Goal: Information Seeking & Learning: Find contact information

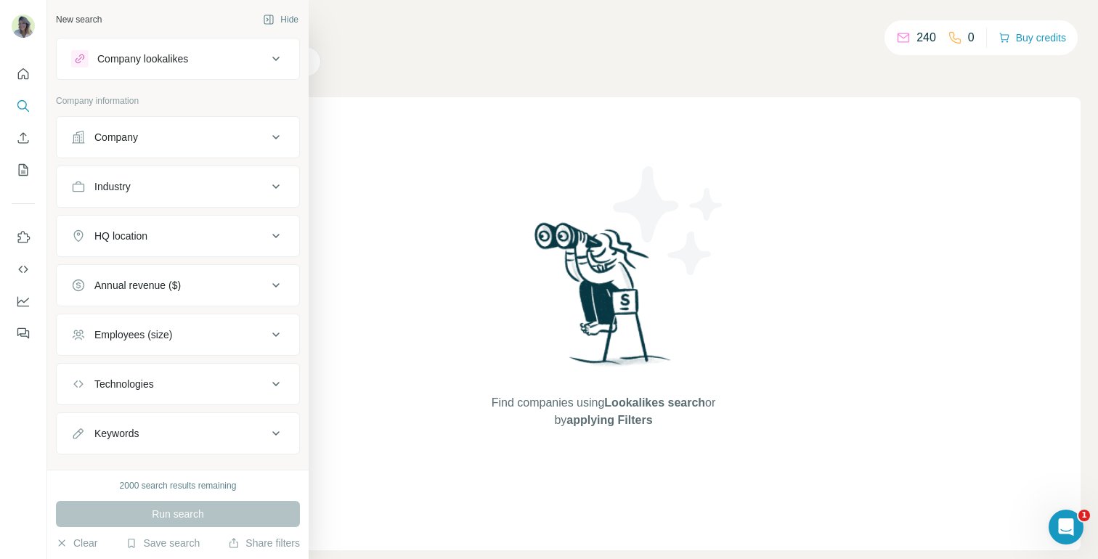
click at [158, 137] on div "Company" at bounding box center [169, 137] width 196 height 15
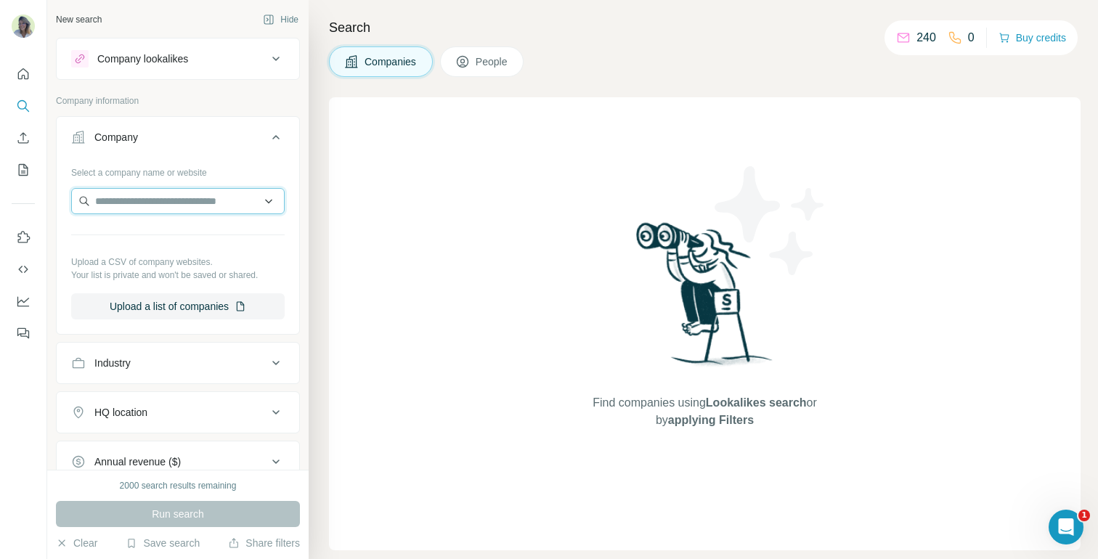
click at [149, 195] on input "text" at bounding box center [178, 201] width 214 height 26
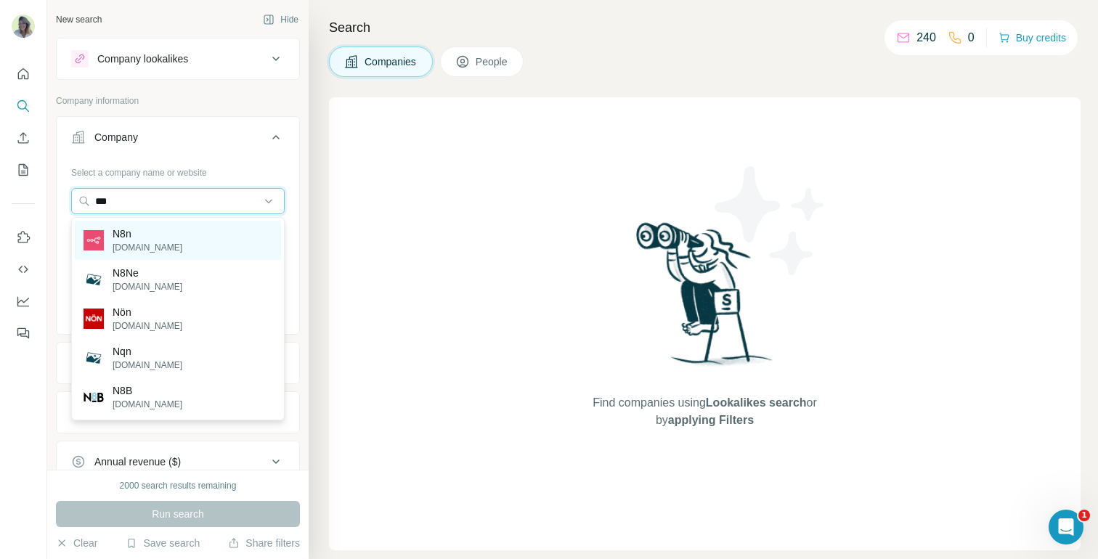
type input "***"
click at [152, 227] on div "N8n [DOMAIN_NAME]" at bounding box center [178, 240] width 206 height 39
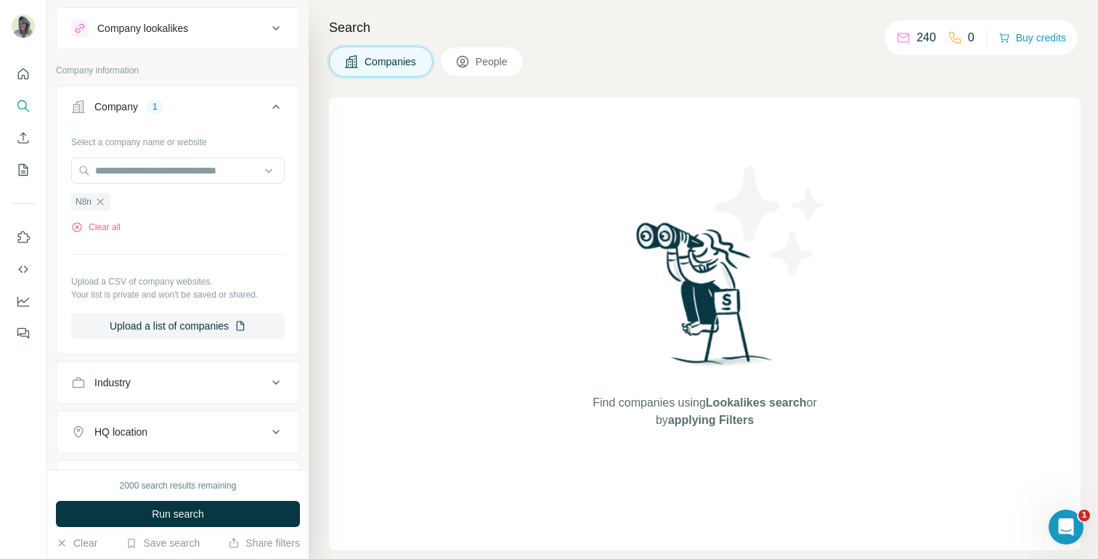
click at [275, 103] on icon at bounding box center [275, 106] width 17 height 17
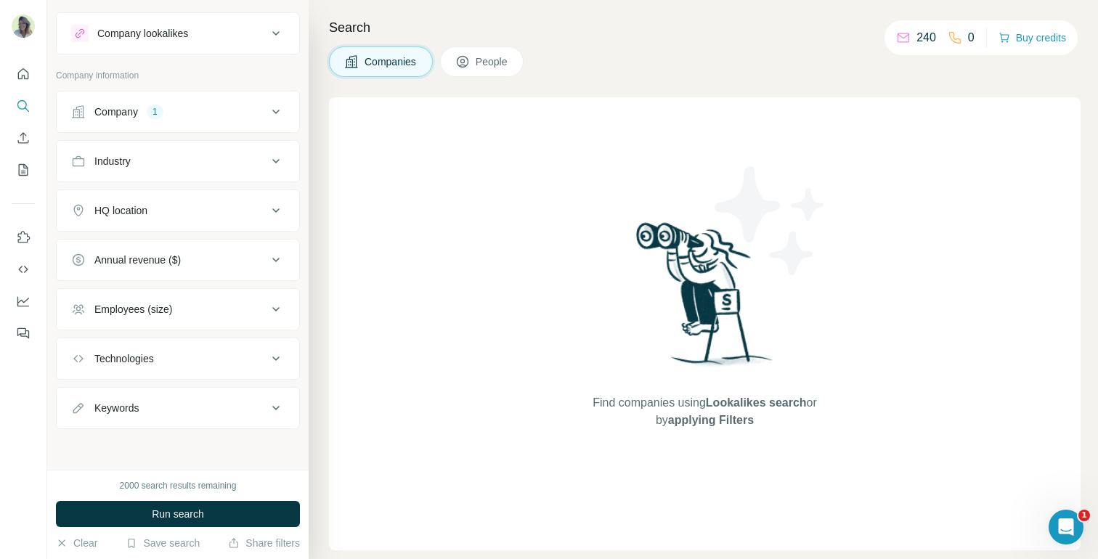
scroll to position [25, 0]
click at [495, 68] on span "People" at bounding box center [492, 61] width 33 height 15
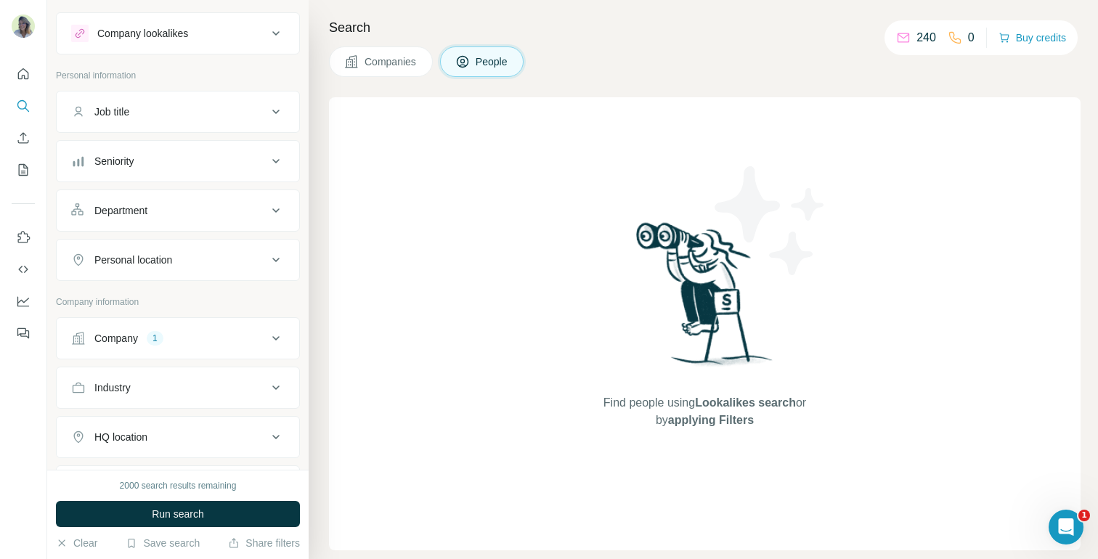
click at [211, 111] on div "Job title" at bounding box center [169, 112] width 196 height 15
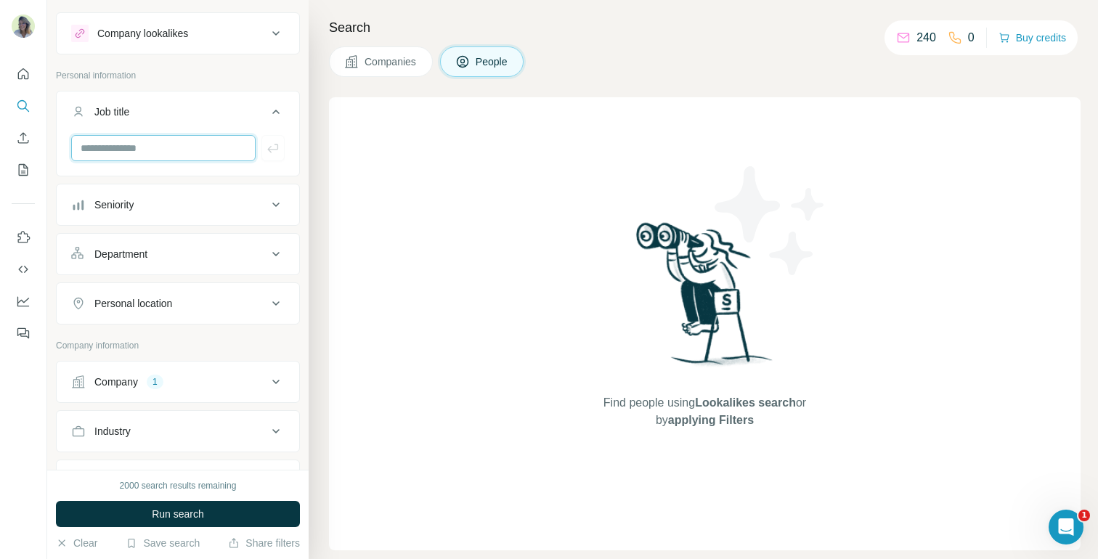
click at [156, 149] on input "text" at bounding box center [163, 148] width 184 height 26
type input "**********"
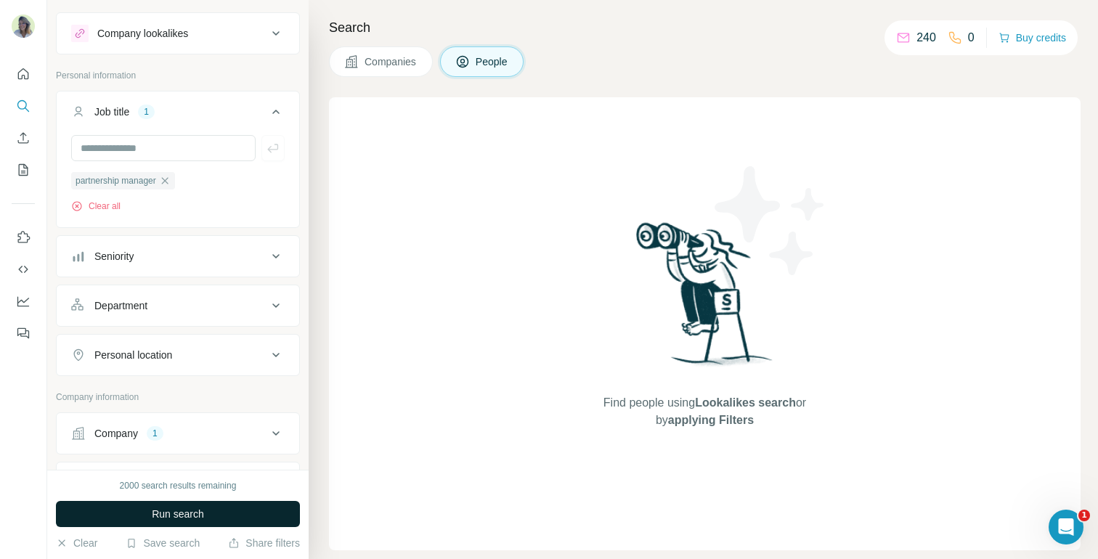
click at [184, 521] on button "Run search" at bounding box center [178, 514] width 244 height 26
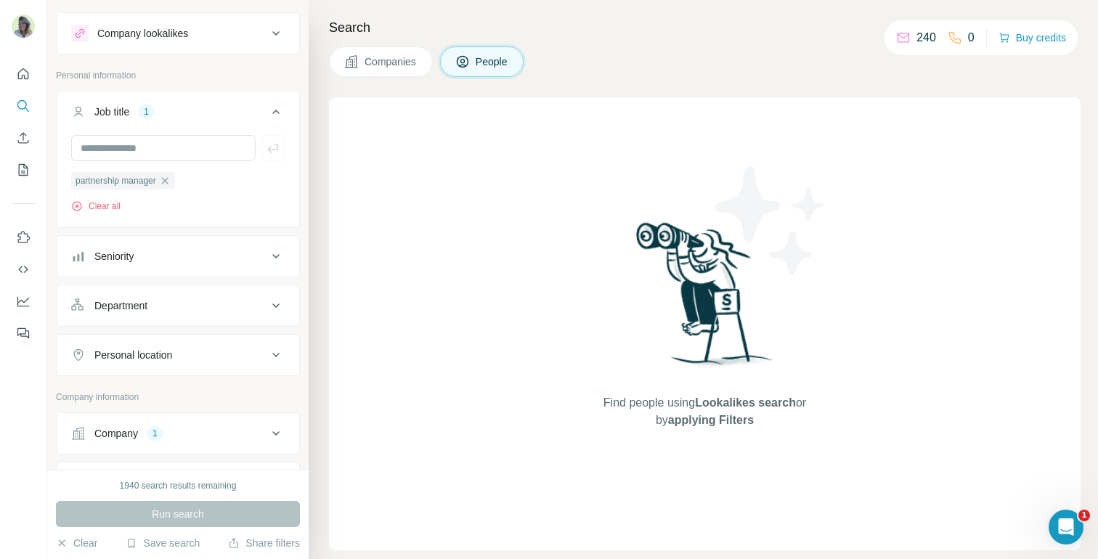
click at [375, 68] on span "Companies" at bounding box center [391, 61] width 53 height 15
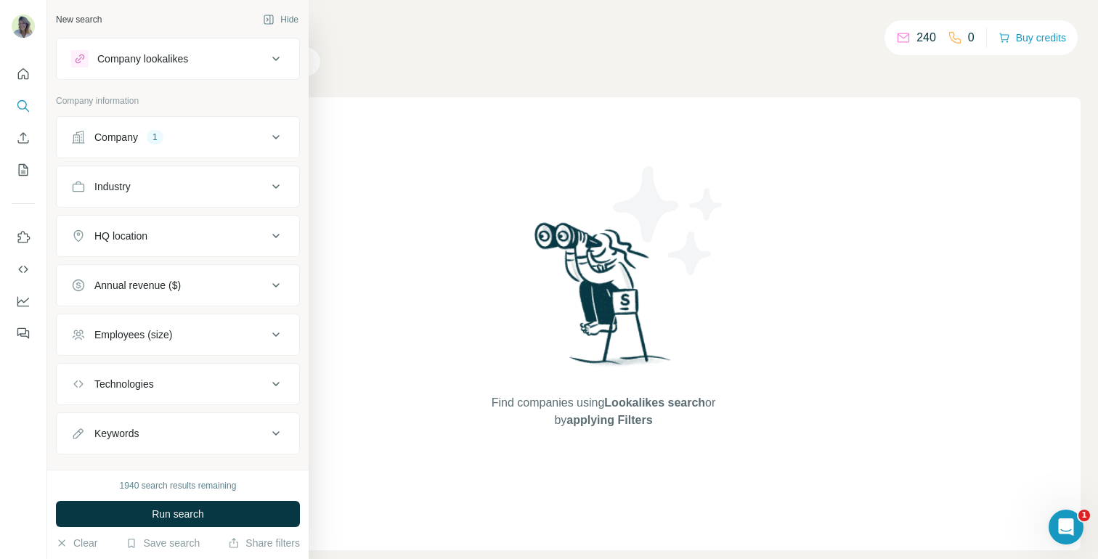
click at [136, 131] on div "Company" at bounding box center [116, 137] width 44 height 15
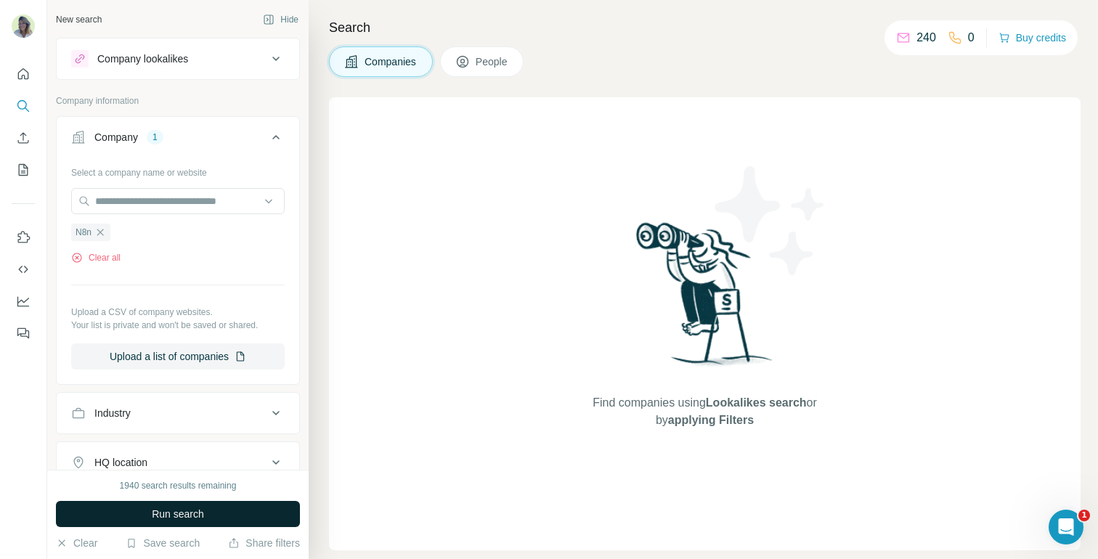
click at [182, 508] on span "Run search" at bounding box center [178, 514] width 52 height 15
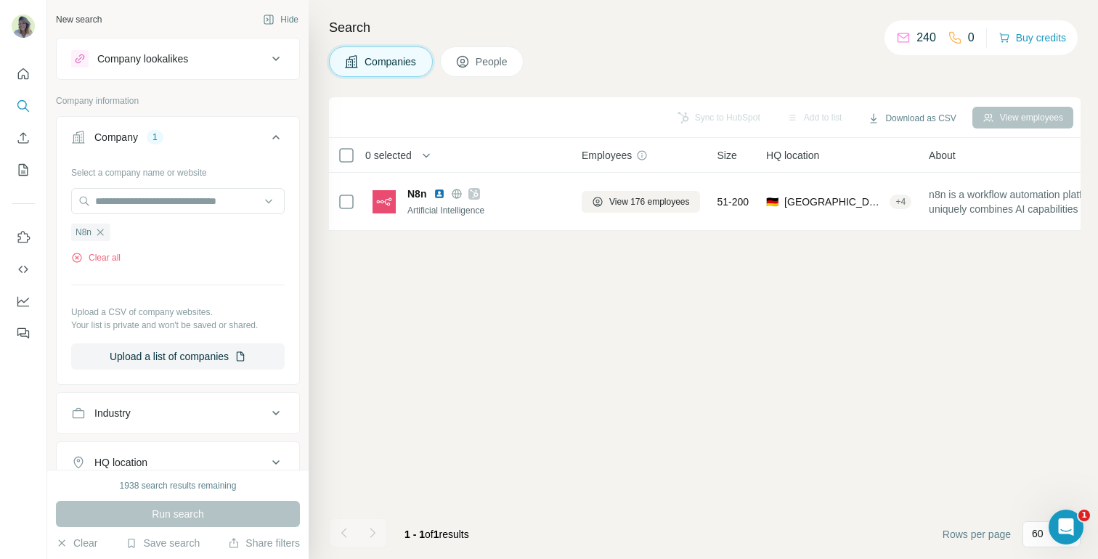
click at [480, 56] on span "People" at bounding box center [492, 61] width 33 height 15
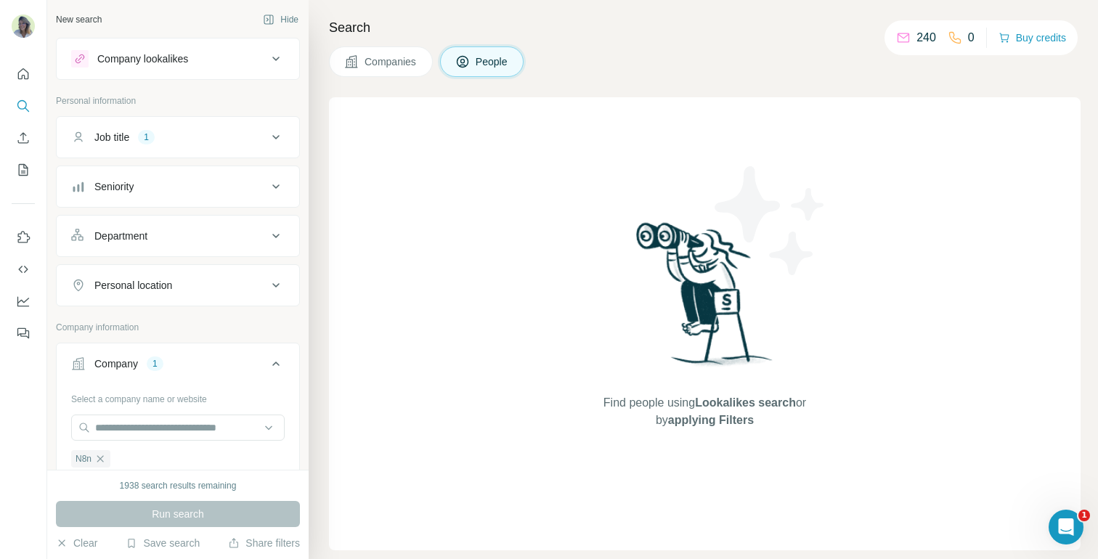
click at [196, 134] on div "Job title 1" at bounding box center [169, 137] width 196 height 15
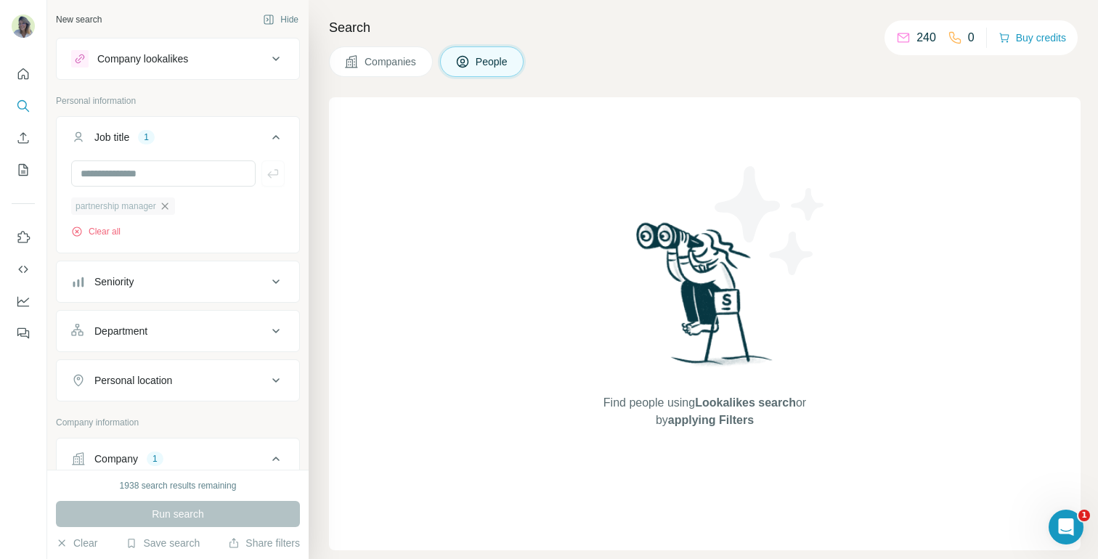
click at [170, 208] on icon "button" at bounding box center [165, 206] width 12 height 12
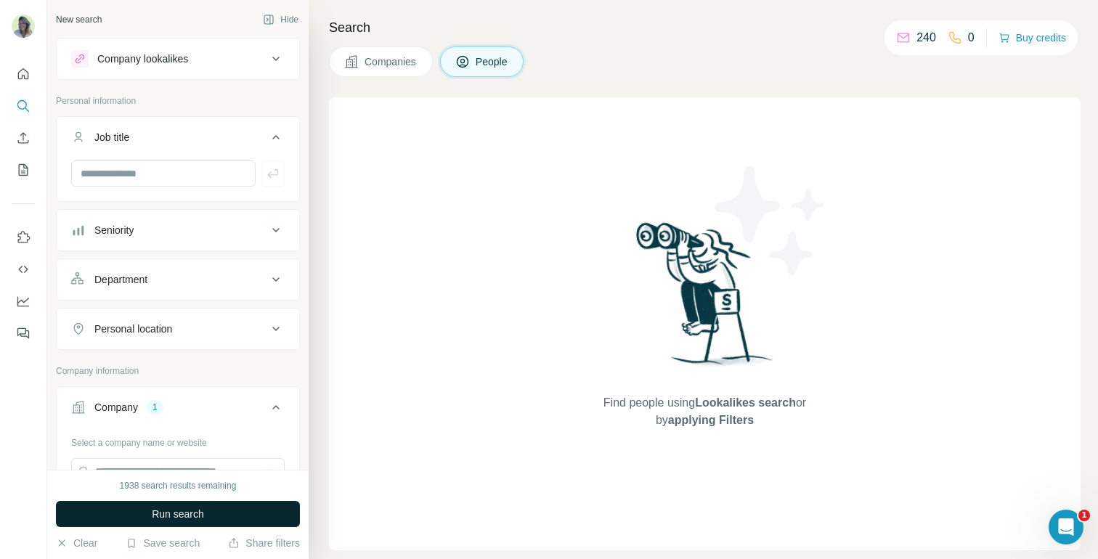
click at [172, 514] on span "Run search" at bounding box center [178, 514] width 52 height 15
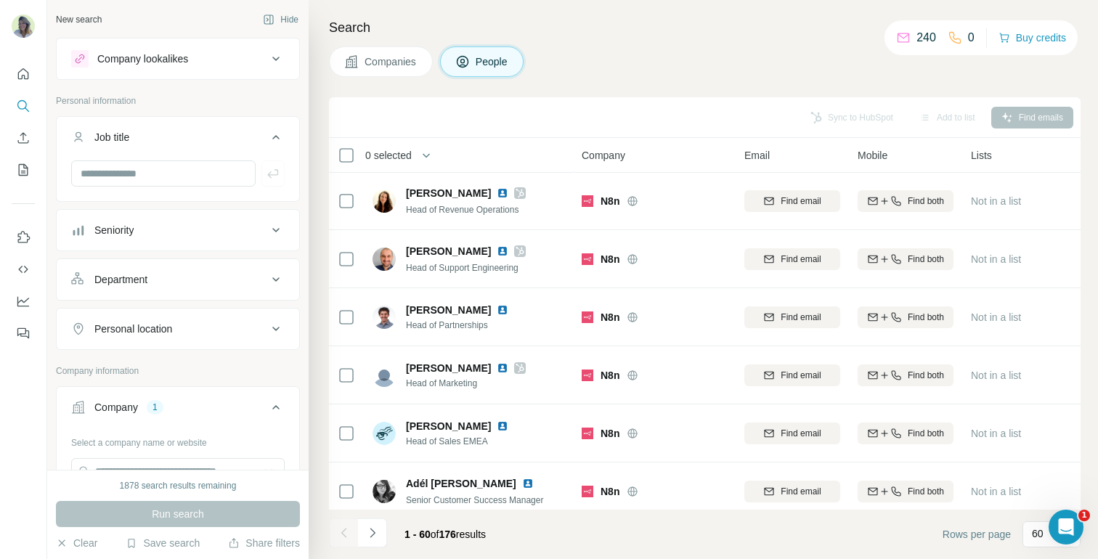
scroll to position [771, 0]
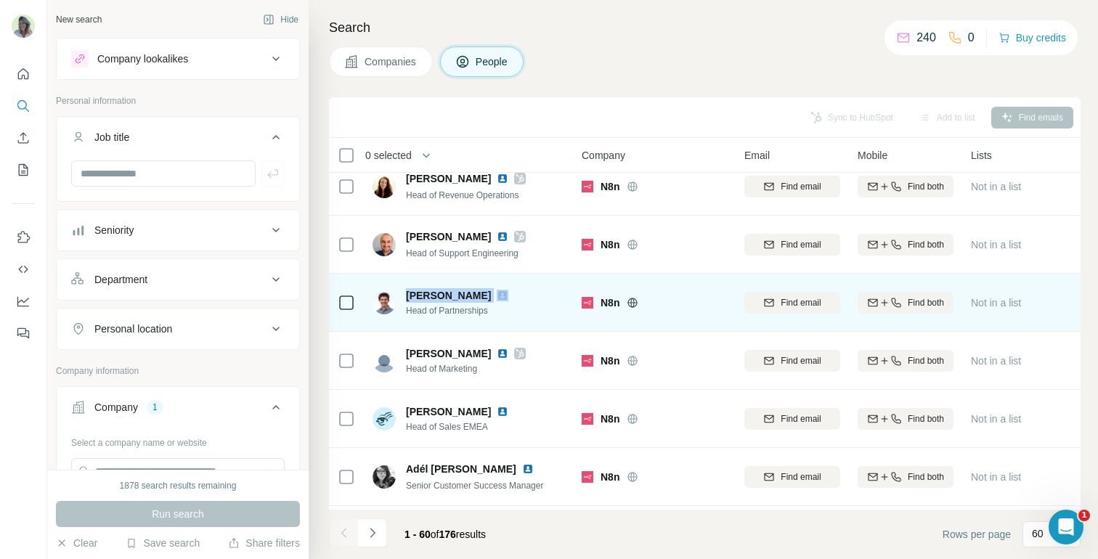
drag, startPoint x: 402, startPoint y: 295, endPoint x: 495, endPoint y: 286, distance: 93.4
click at [495, 286] on div "[PERSON_NAME] Head of Partnerships" at bounding box center [469, 303] width 193 height 40
click at [506, 296] on img at bounding box center [503, 296] width 12 height 12
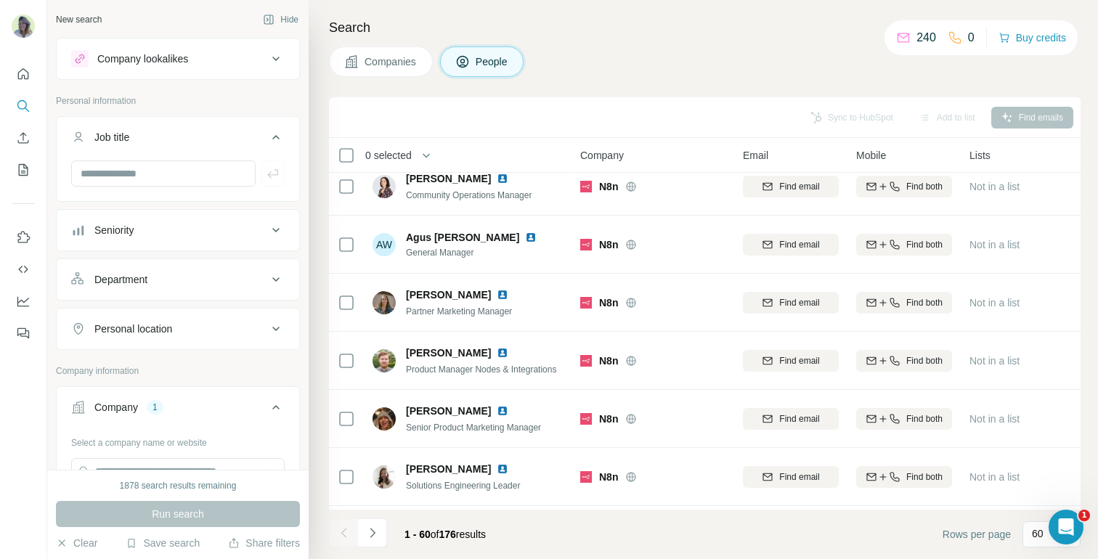
scroll to position [1134, 1]
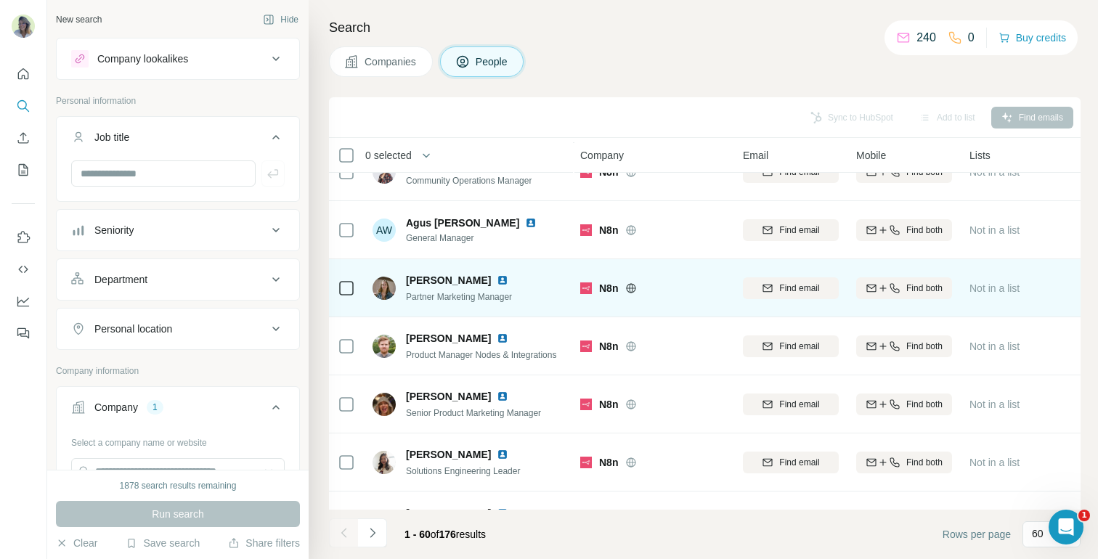
click at [497, 275] on img at bounding box center [503, 281] width 12 height 12
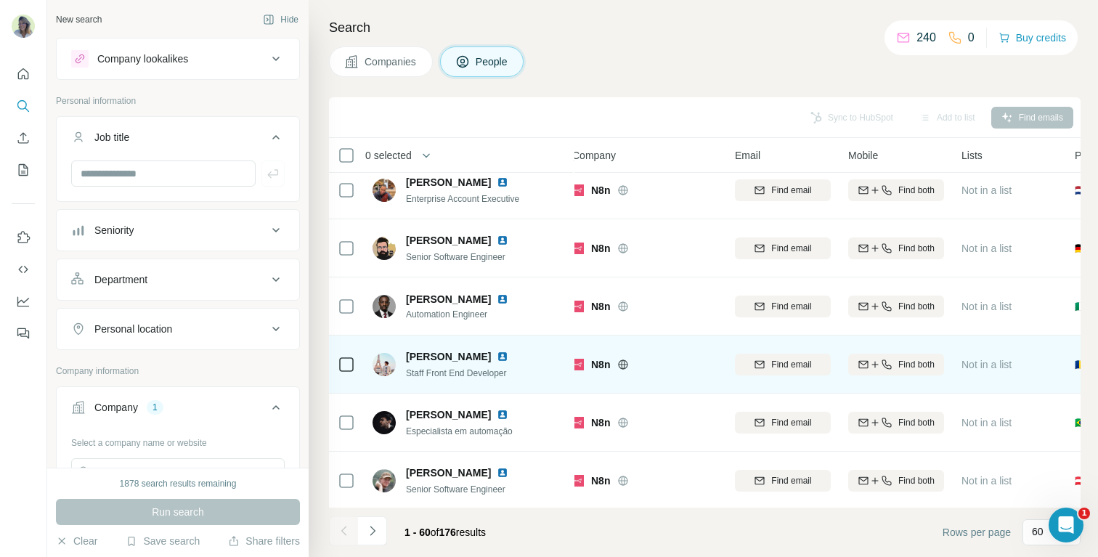
scroll to position [3151, 9]
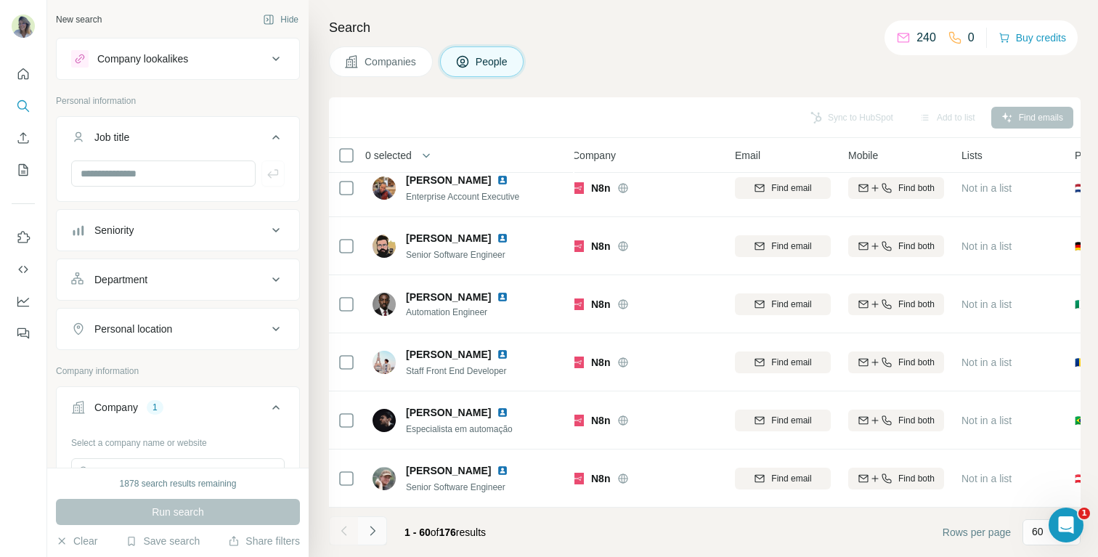
click at [370, 534] on icon "Navigate to next page" at bounding box center [372, 531] width 15 height 15
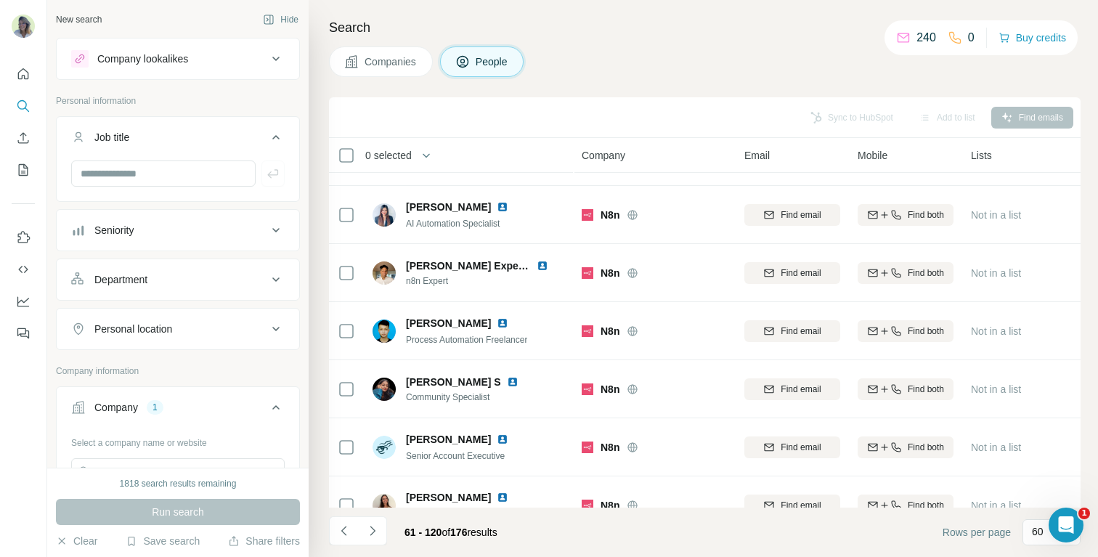
scroll to position [3057, 0]
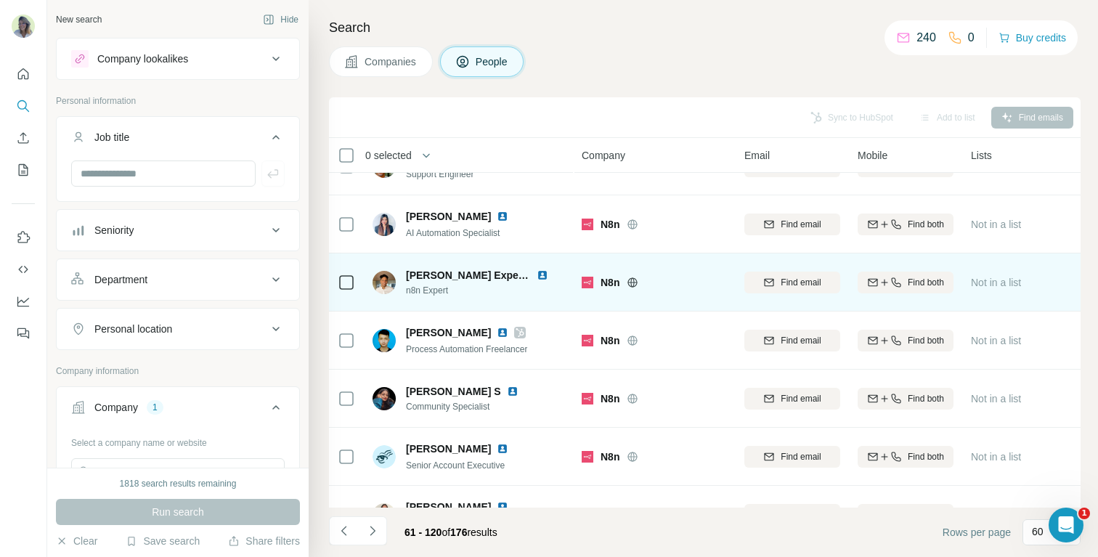
click at [542, 279] on img at bounding box center [543, 275] width 12 height 12
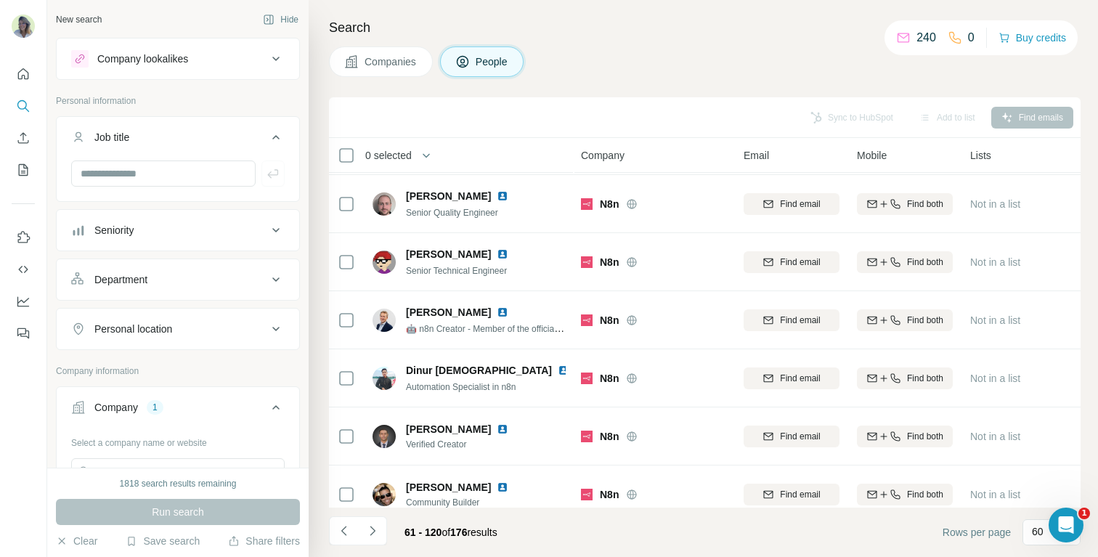
scroll to position [1169, 1]
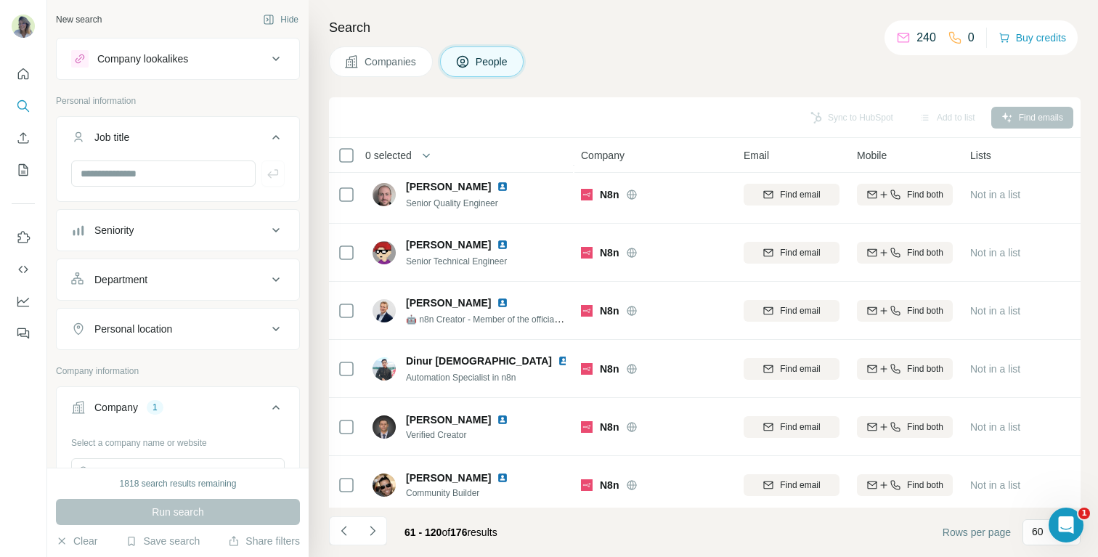
click at [369, 71] on button "Companies" at bounding box center [381, 61] width 104 height 31
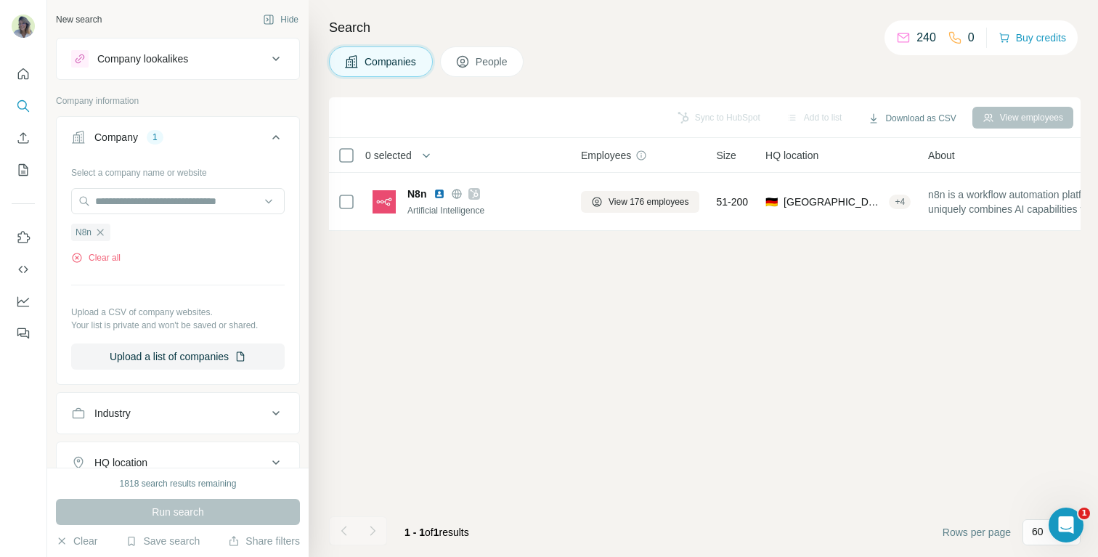
scroll to position [0, 1]
click at [105, 233] on icon "button" at bounding box center [100, 233] width 12 height 12
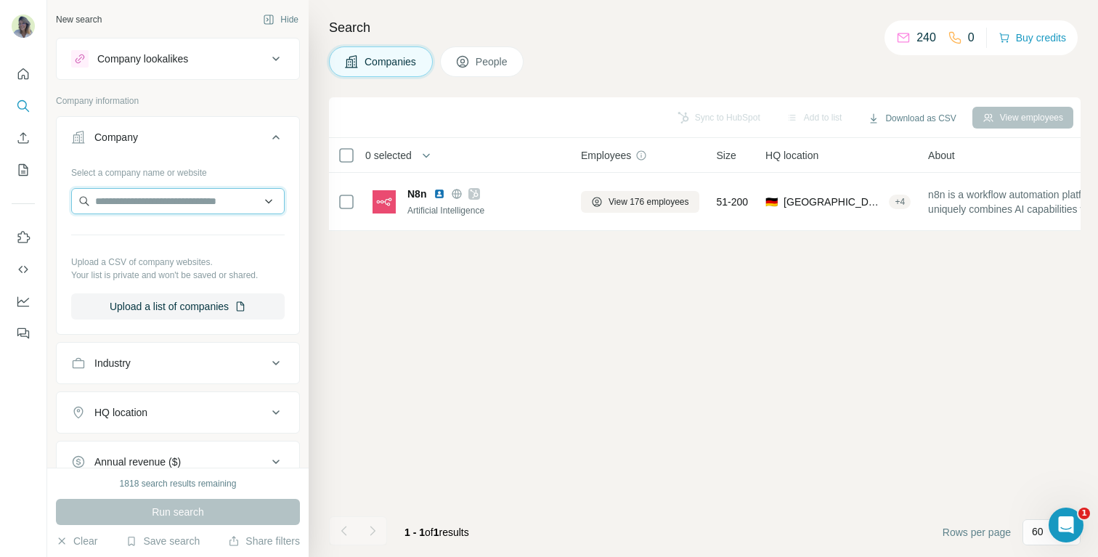
click at [126, 202] on input "text" at bounding box center [178, 201] width 214 height 26
drag, startPoint x: 187, startPoint y: 203, endPoint x: 33, endPoint y: 204, distance: 153.3
click at [33, 204] on div "**********" at bounding box center [549, 278] width 1098 height 557
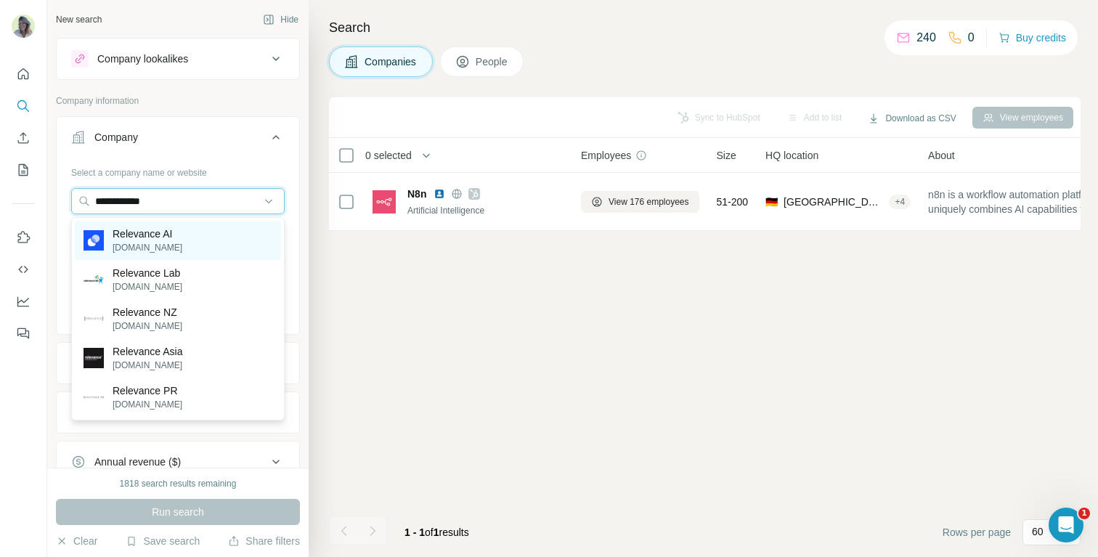
type input "**********"
click at [115, 247] on p "[DOMAIN_NAME]" at bounding box center [148, 247] width 70 height 13
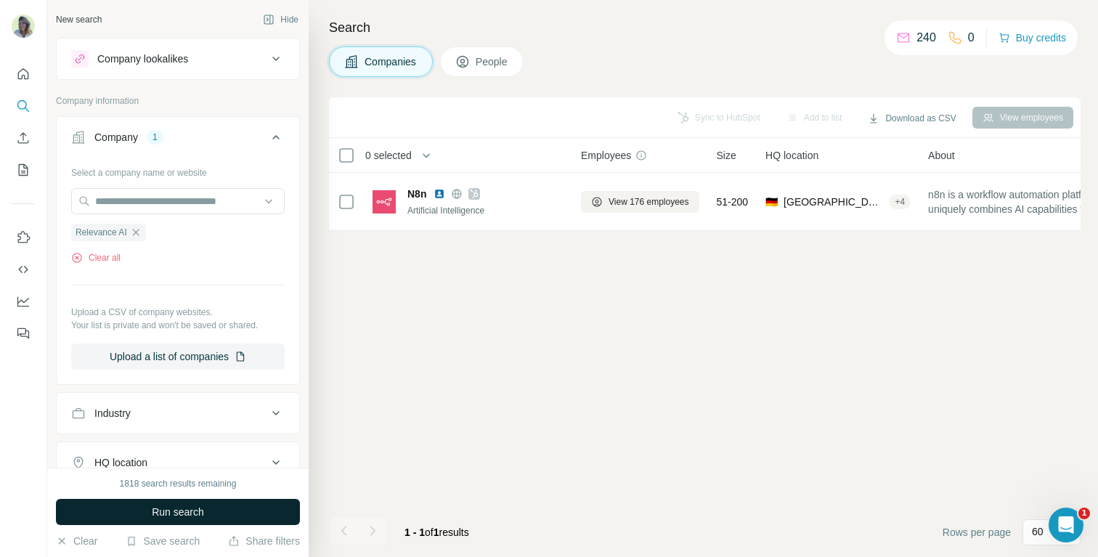
click at [176, 507] on span "Run search" at bounding box center [178, 512] width 52 height 15
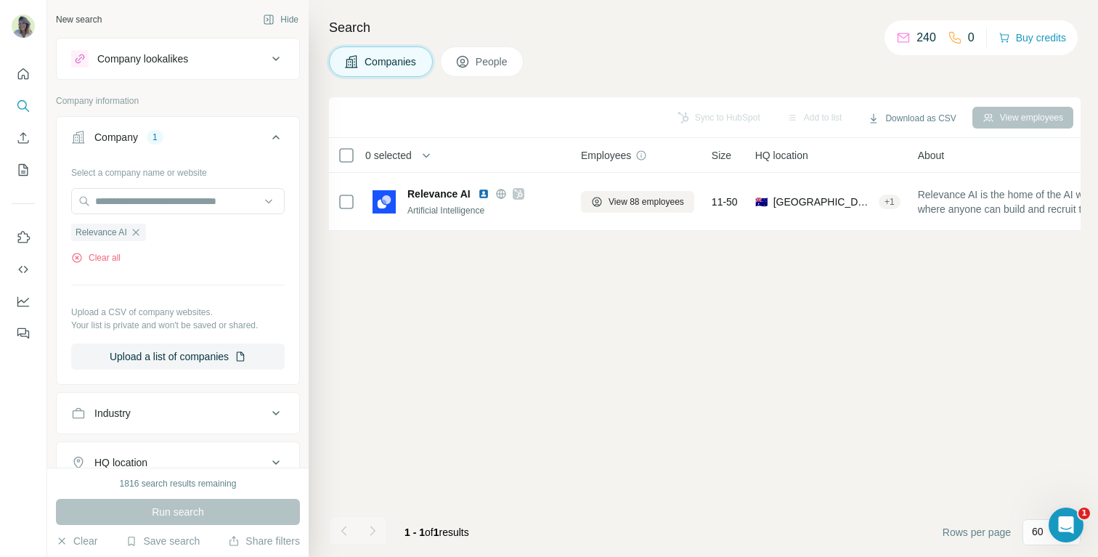
click at [479, 67] on span "People" at bounding box center [492, 61] width 33 height 15
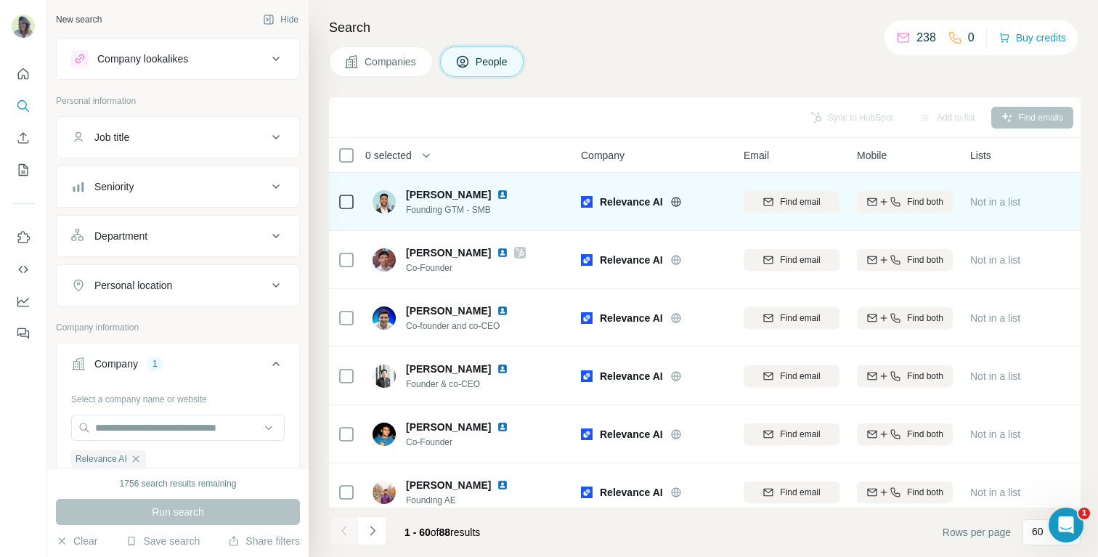
click at [497, 195] on img at bounding box center [503, 195] width 12 height 12
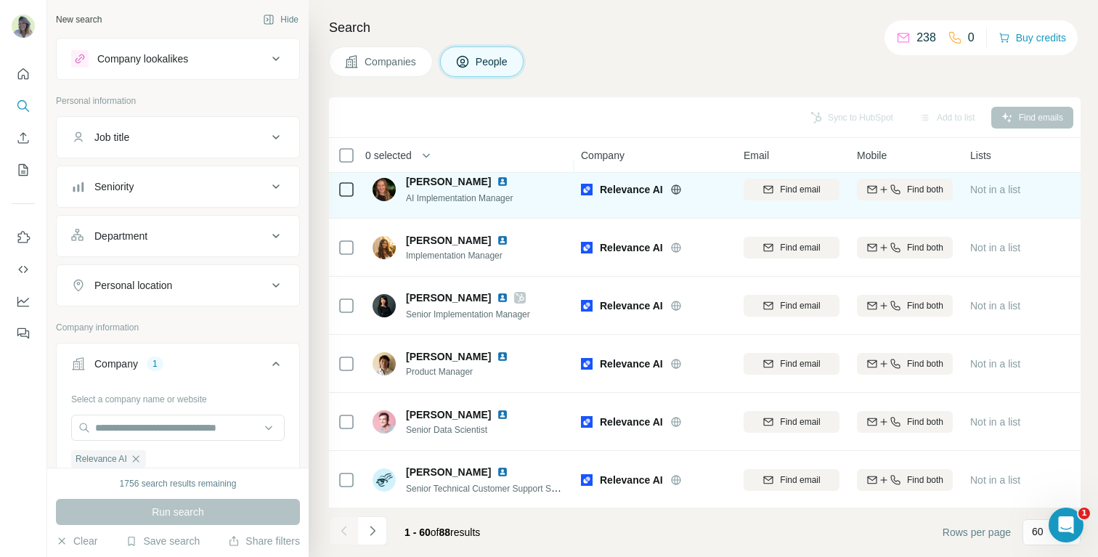
scroll to position [1238, 1]
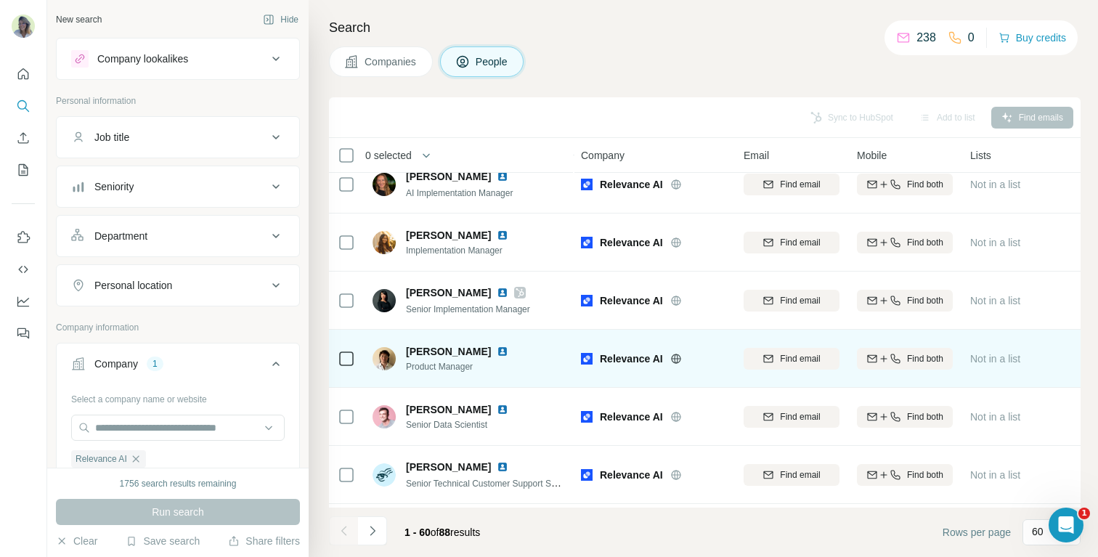
click at [497, 351] on img at bounding box center [503, 352] width 12 height 12
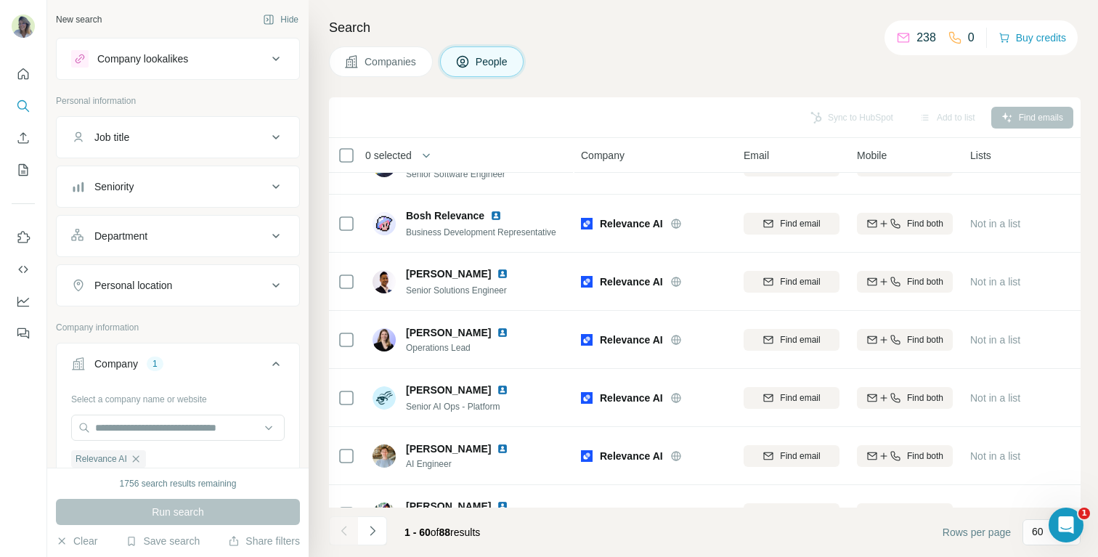
scroll to position [2168, 1]
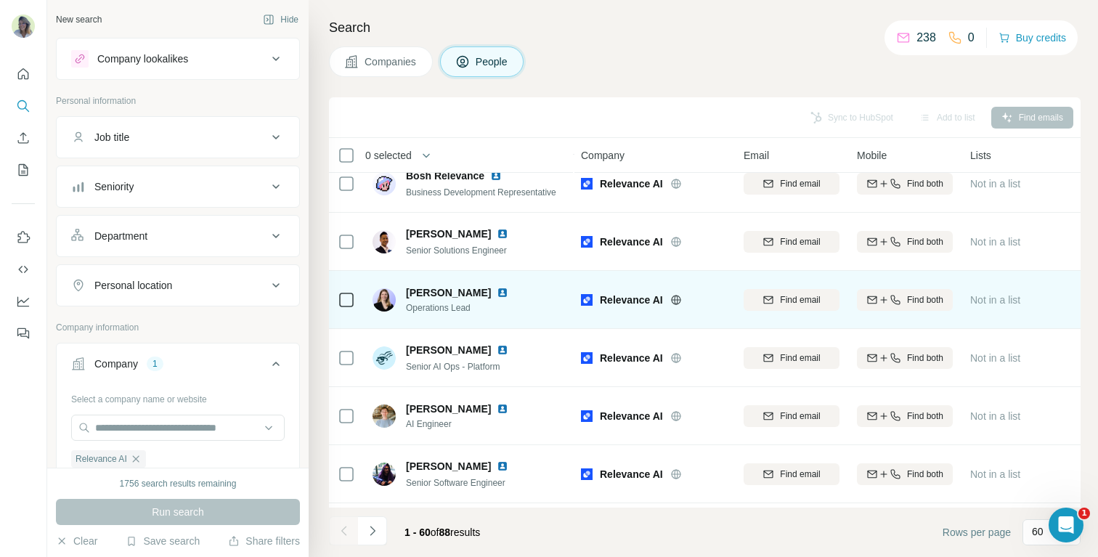
click at [497, 289] on img at bounding box center [503, 293] width 12 height 12
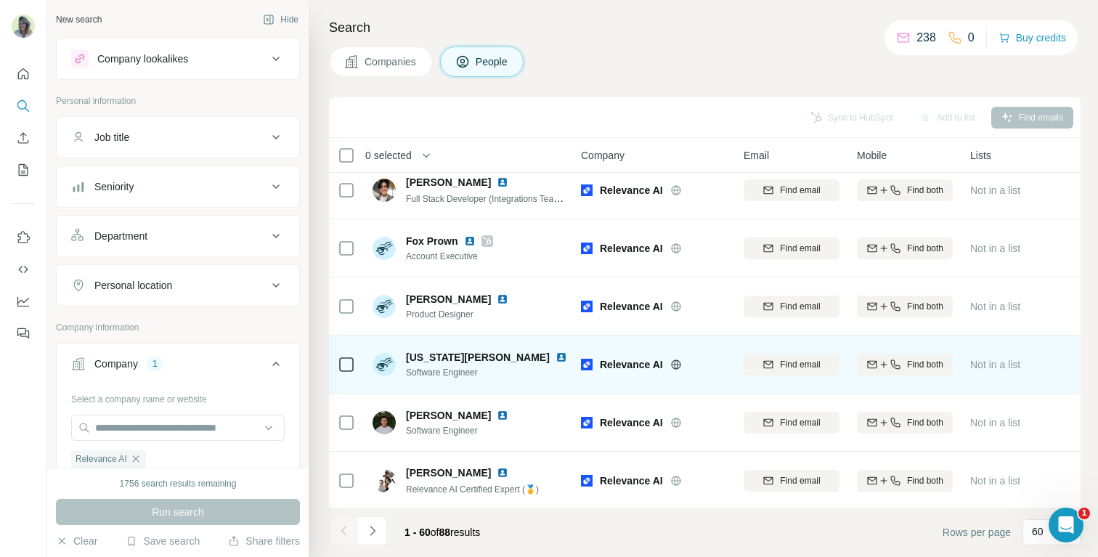
scroll to position [2692, 1]
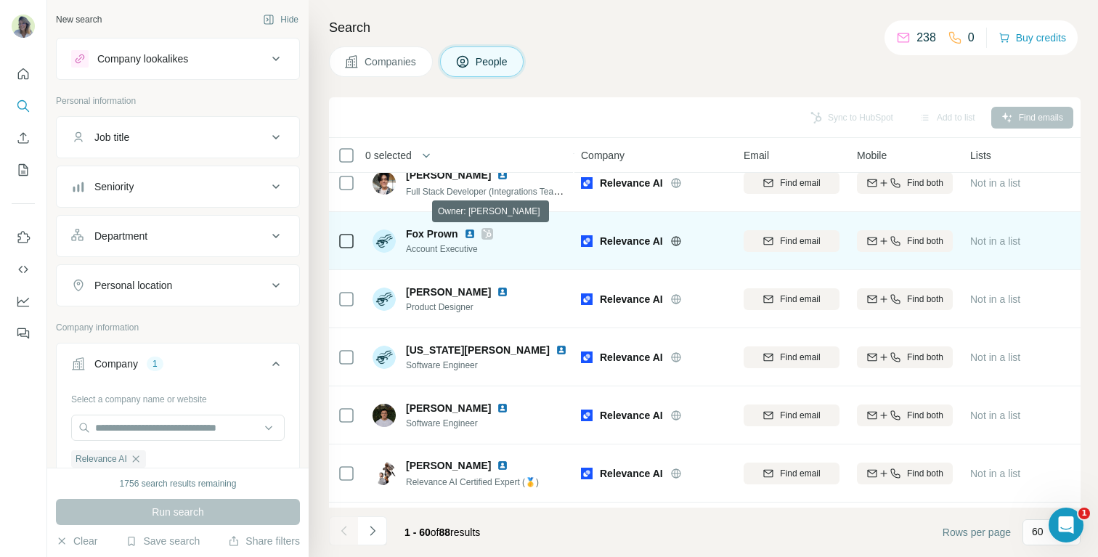
click at [487, 233] on icon at bounding box center [487, 234] width 8 height 9
